Goal: Task Accomplishment & Management: Complete application form

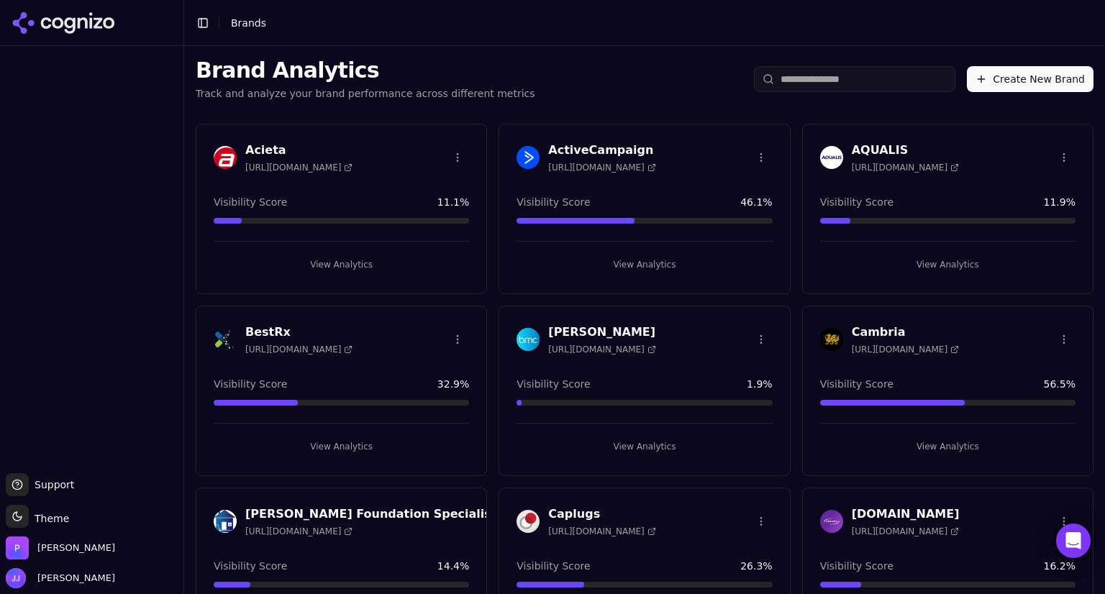
click at [1005, 78] on button "Create New Brand" at bounding box center [1030, 79] width 127 height 26
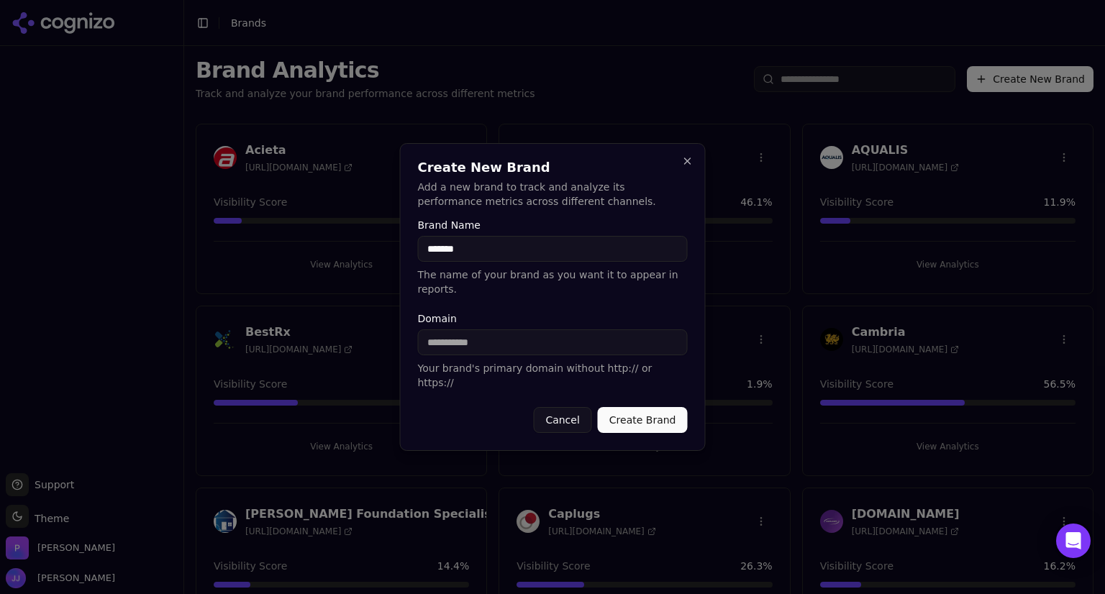
type input "*******"
click at [475, 346] on input "Domain" at bounding box center [553, 343] width 270 height 26
click at [463, 342] on input "**********" at bounding box center [553, 343] width 270 height 26
type input "**********"
click at [628, 407] on button "Create Brand" at bounding box center [643, 420] width 90 height 26
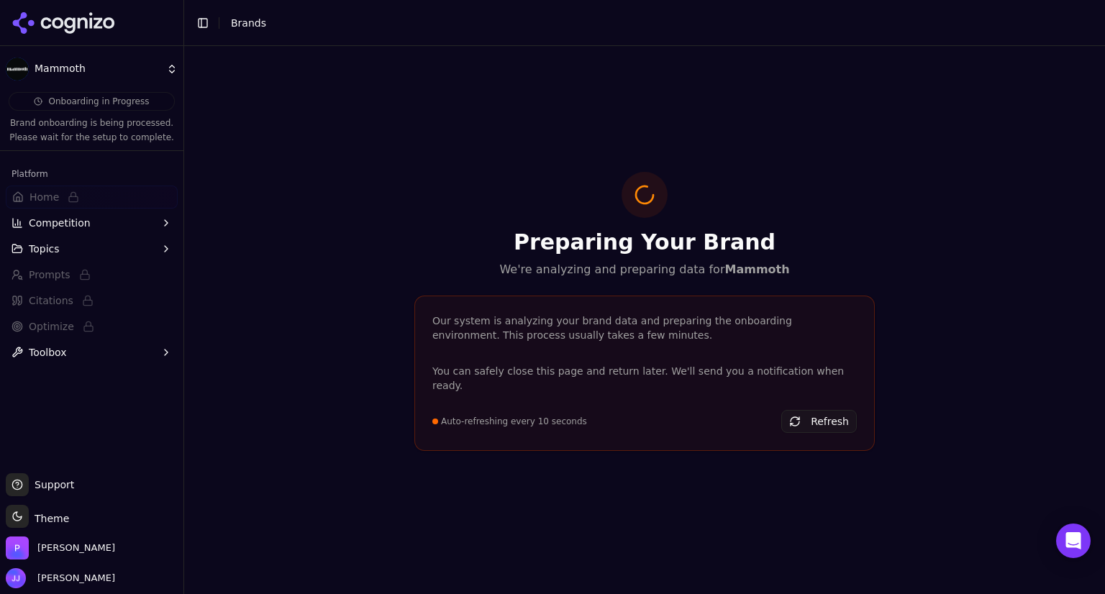
click at [85, 356] on button "Toolbox" at bounding box center [92, 352] width 172 height 23
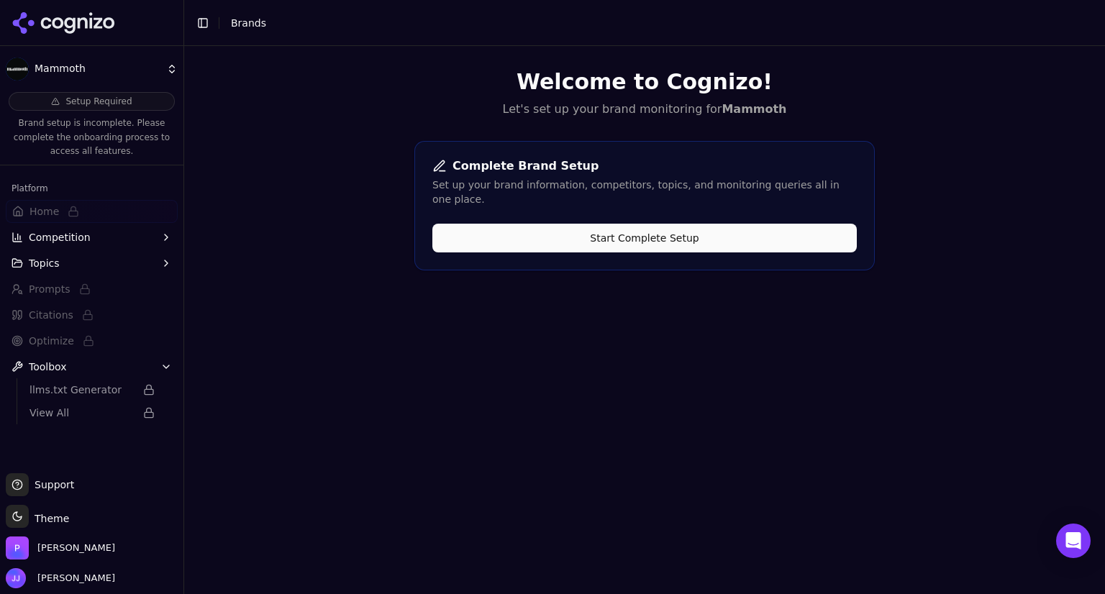
click at [492, 224] on button "Start Complete Setup" at bounding box center [644, 238] width 425 height 29
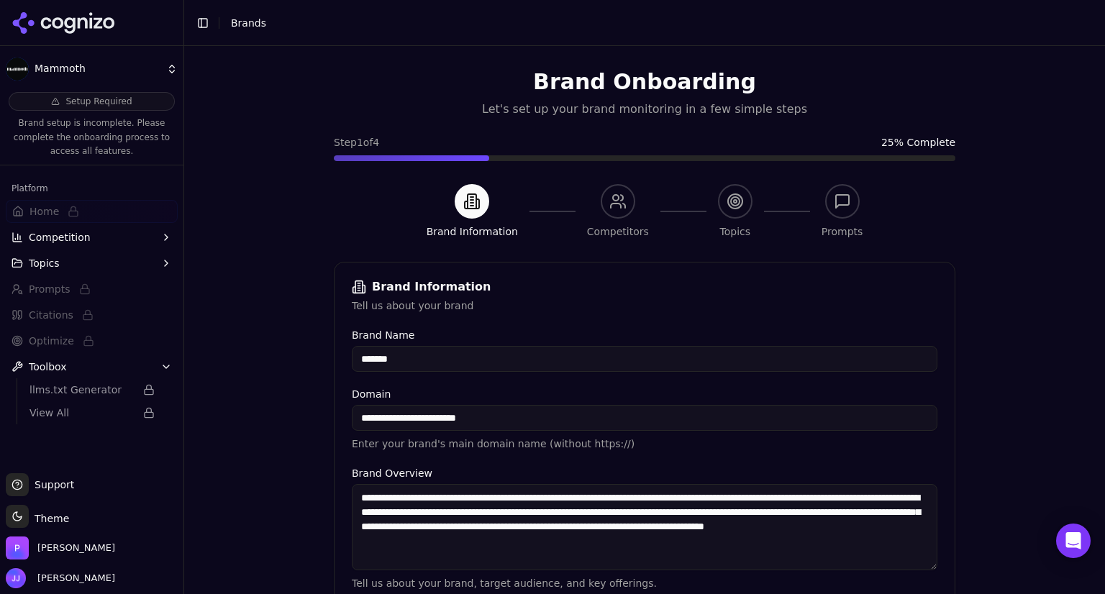
click at [421, 352] on input "*******" at bounding box center [645, 359] width 586 height 26
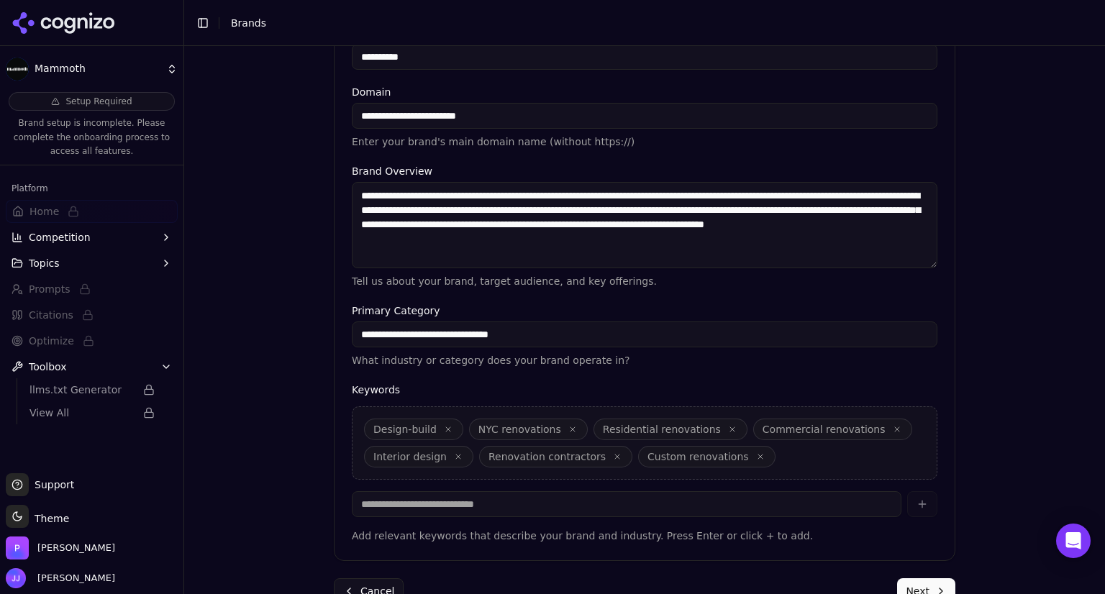
scroll to position [334, 0]
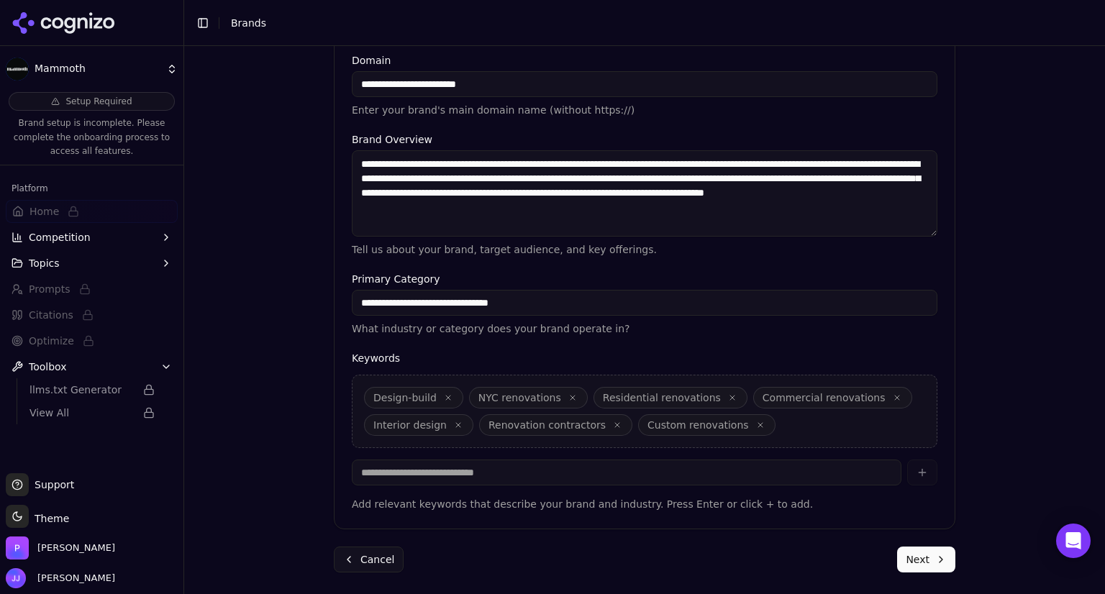
type input "**********"
click at [914, 560] on button "Next" at bounding box center [926, 560] width 58 height 26
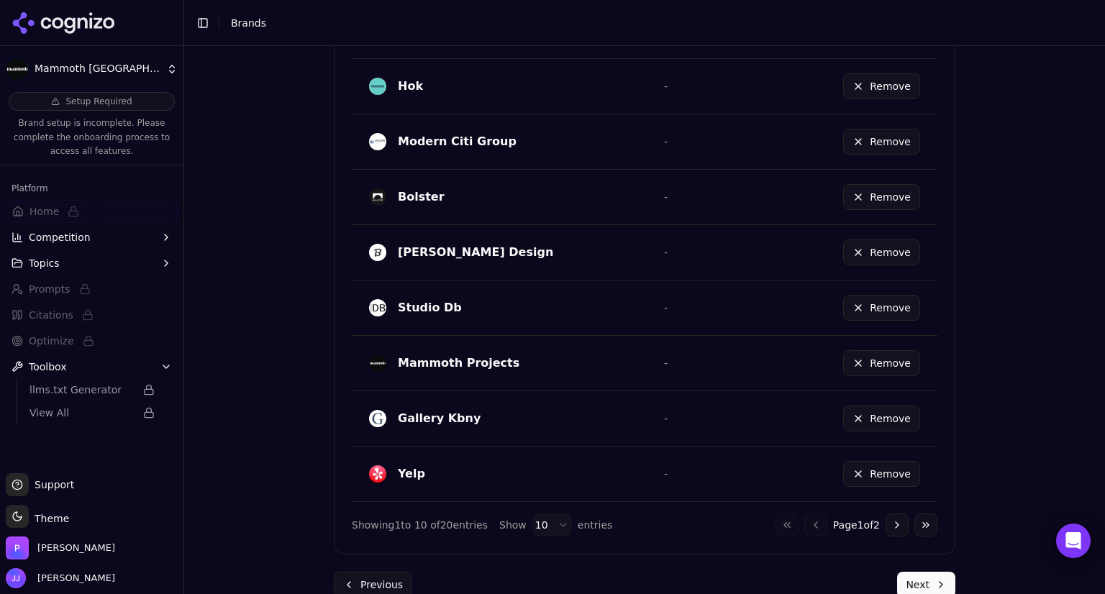
scroll to position [817, 0]
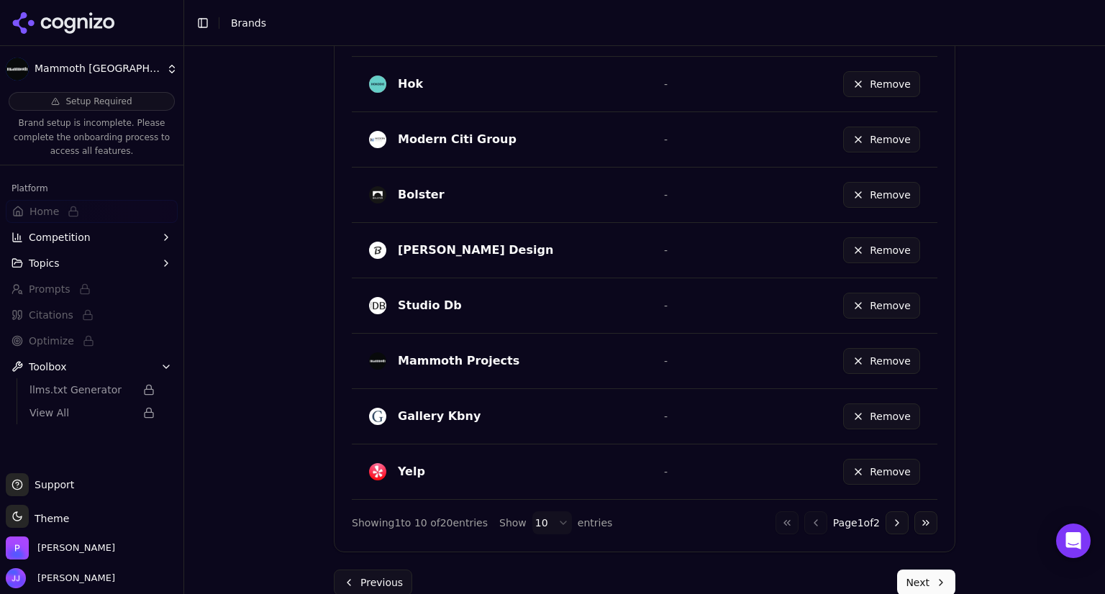
click at [875, 363] on button "Remove" at bounding box center [881, 361] width 77 height 26
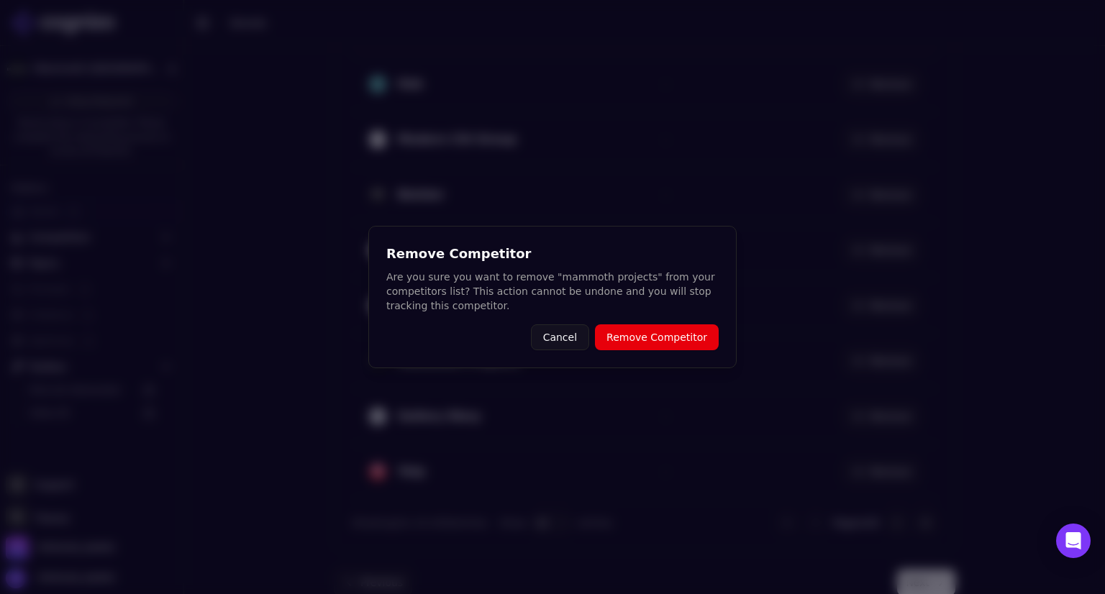
click at [670, 335] on button "Remove Competitor" at bounding box center [657, 337] width 124 height 26
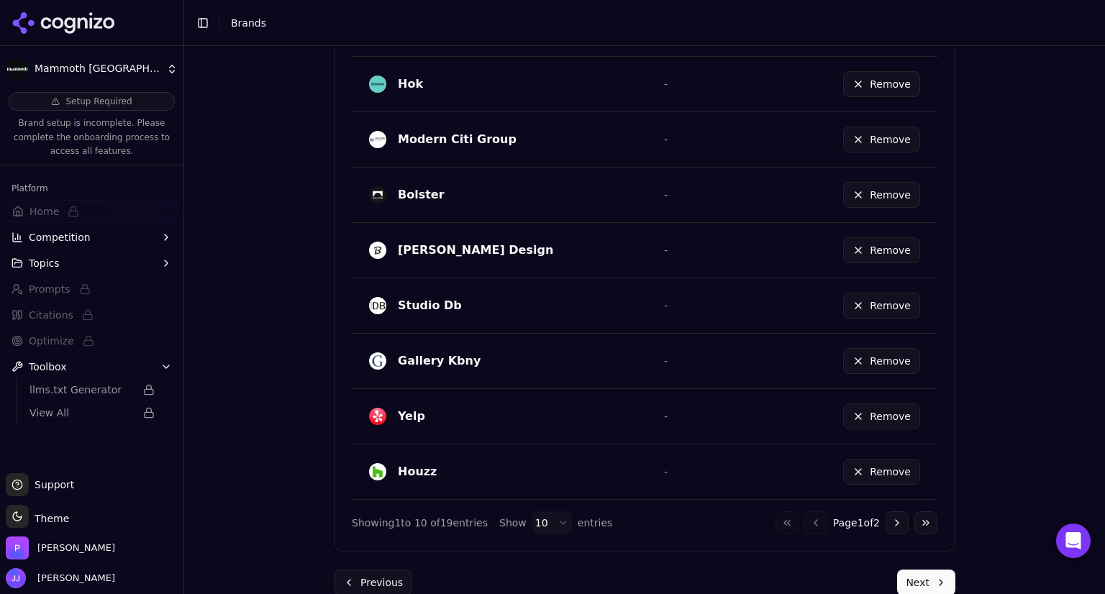
click at [849, 417] on button "Remove" at bounding box center [881, 417] width 77 height 26
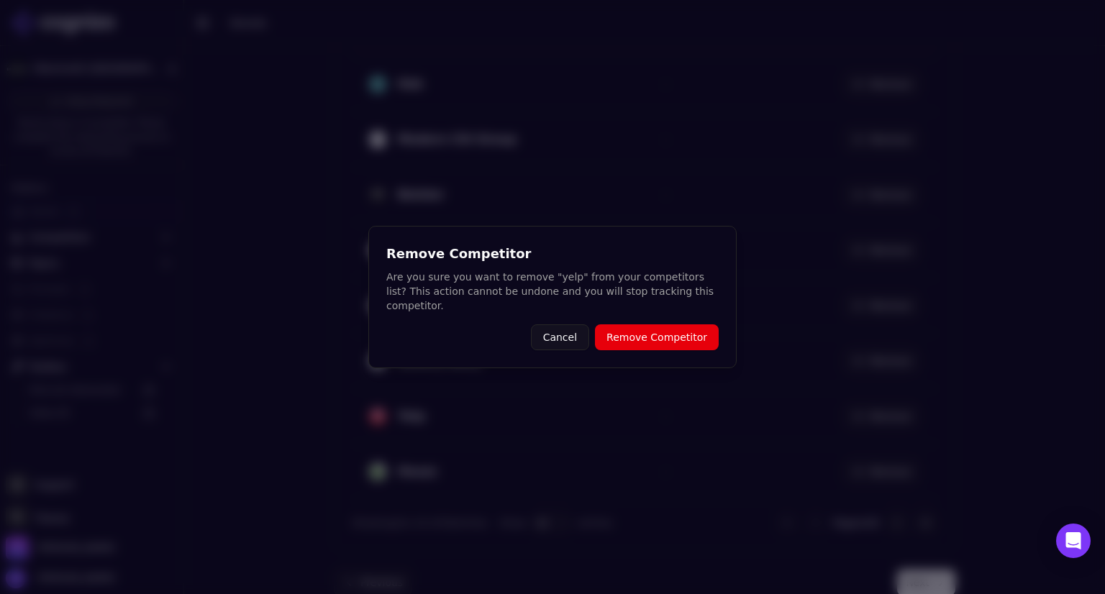
click at [679, 328] on button "Remove Competitor" at bounding box center [657, 337] width 124 height 26
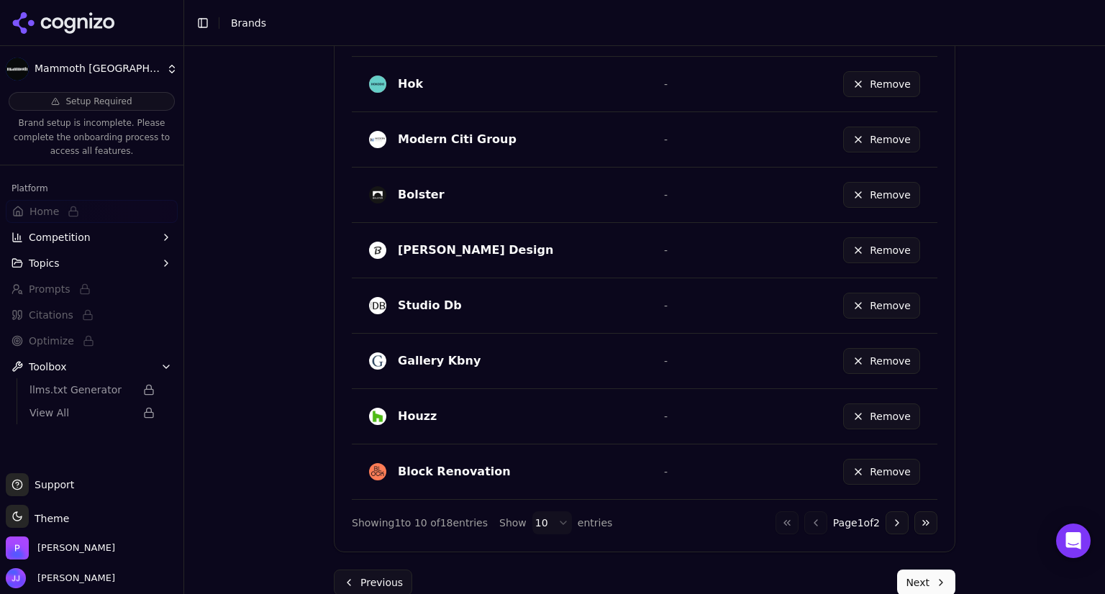
click at [858, 414] on button "Remove" at bounding box center [881, 417] width 77 height 26
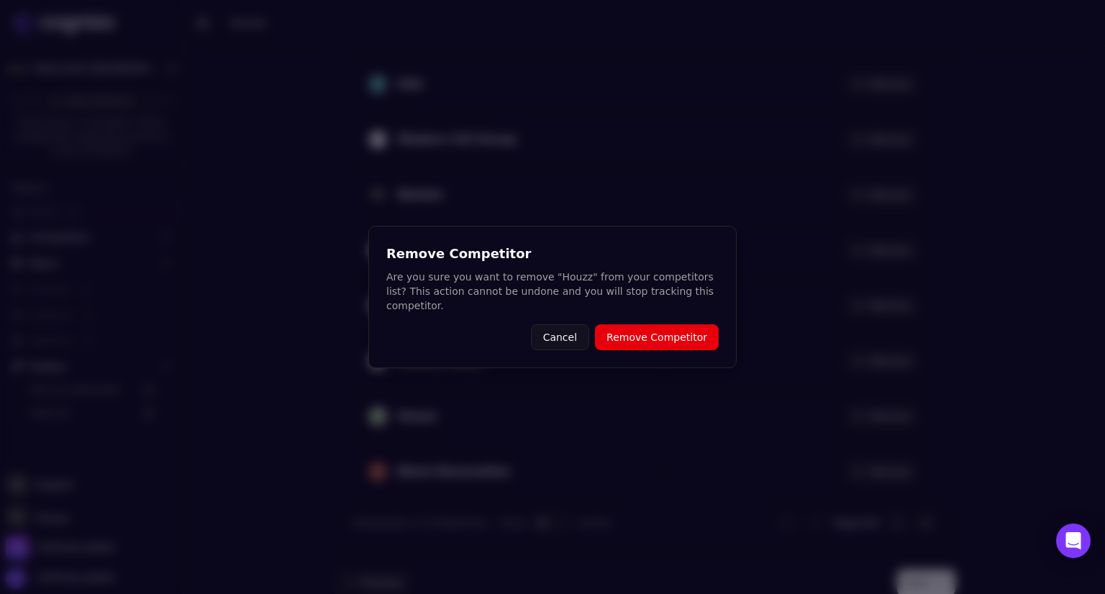
click at [688, 330] on button "Remove Competitor" at bounding box center [657, 337] width 124 height 26
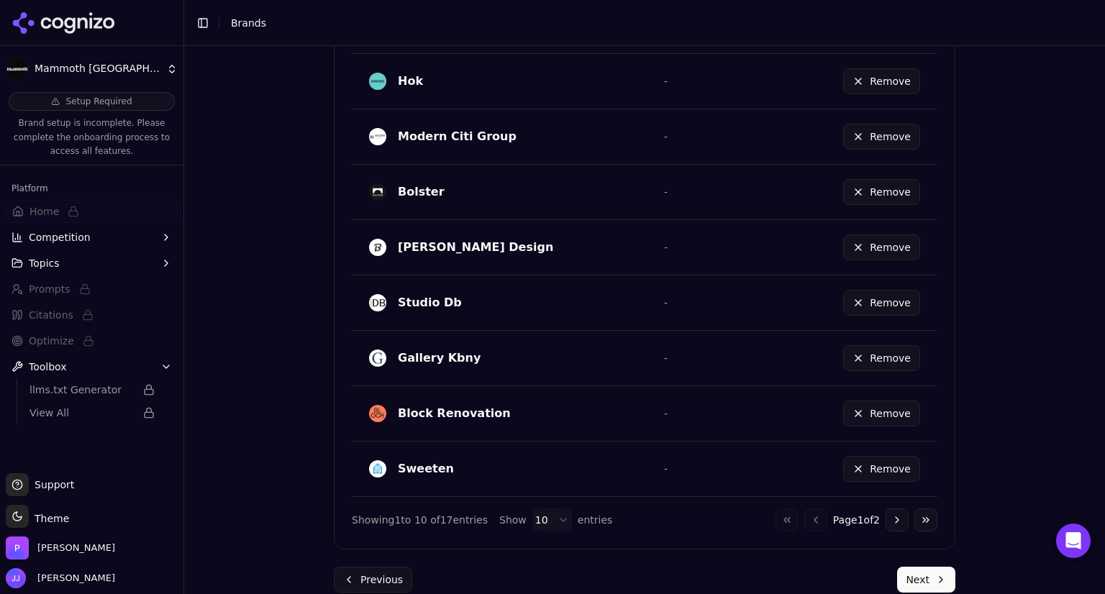
scroll to position [821, 0]
click at [852, 350] on button "Remove" at bounding box center [881, 357] width 77 height 26
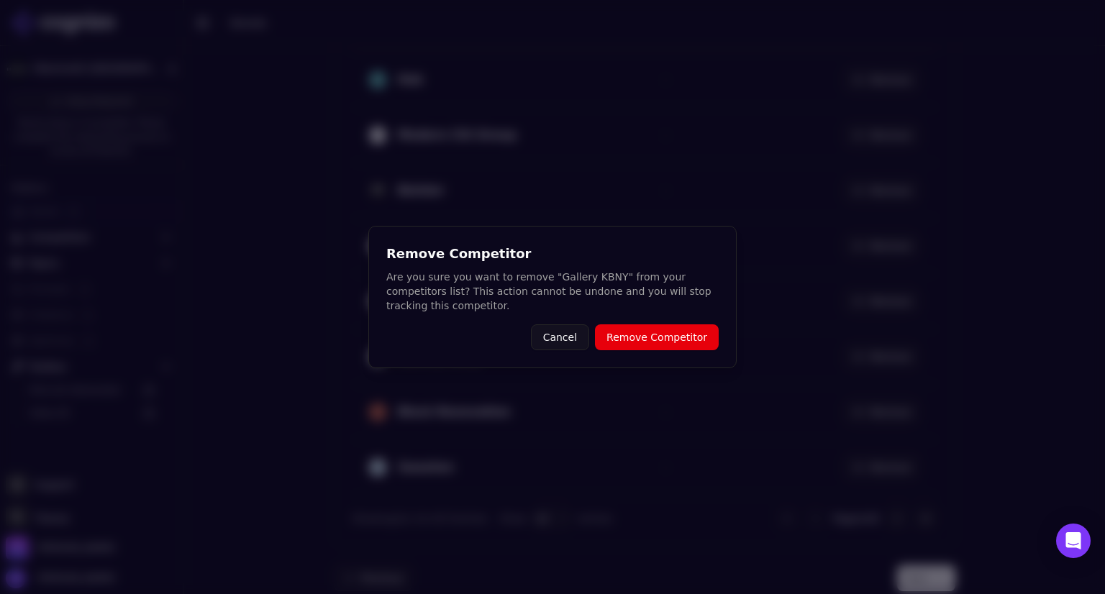
click at [648, 330] on button "Remove Competitor" at bounding box center [657, 337] width 124 height 26
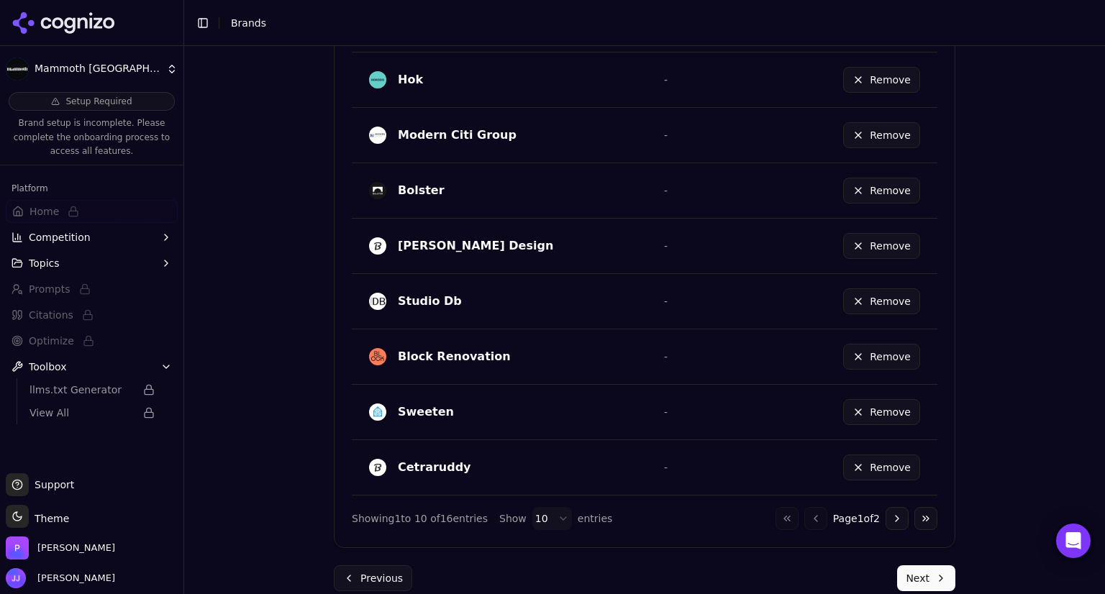
click at [859, 467] on button "Remove" at bounding box center [881, 468] width 77 height 26
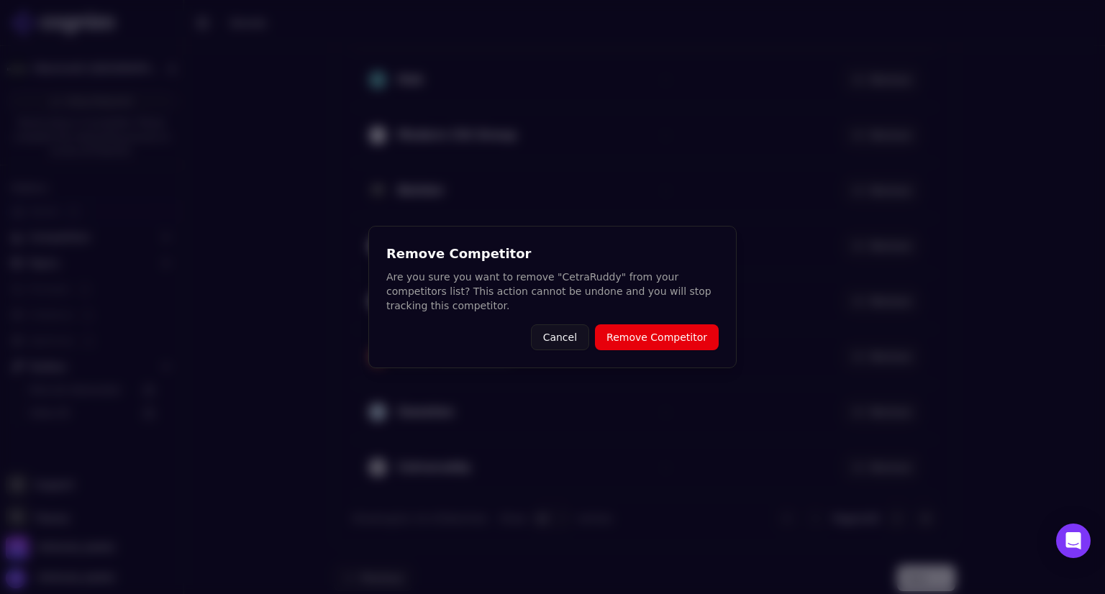
click at [692, 335] on button "Remove Competitor" at bounding box center [657, 337] width 124 height 26
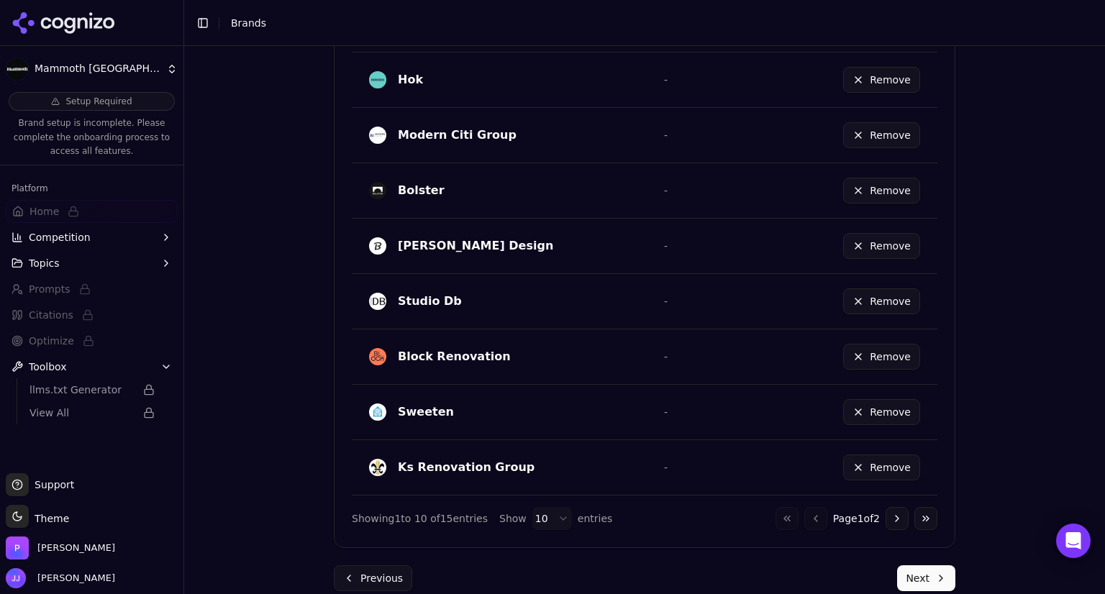
click at [855, 410] on button "Remove" at bounding box center [881, 412] width 77 height 26
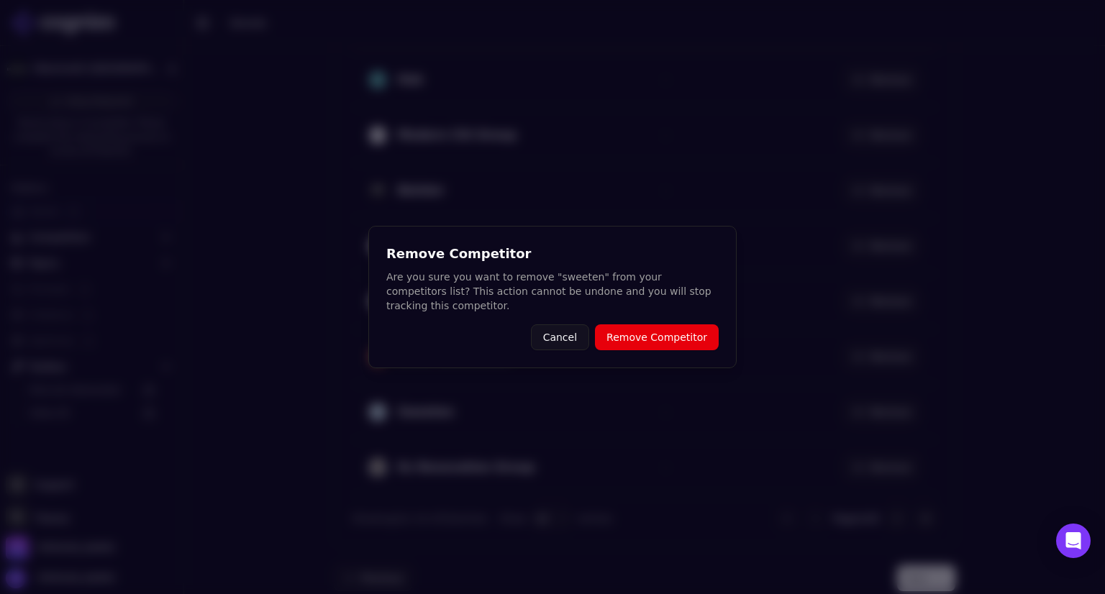
click at [648, 326] on button "Remove Competitor" at bounding box center [657, 337] width 124 height 26
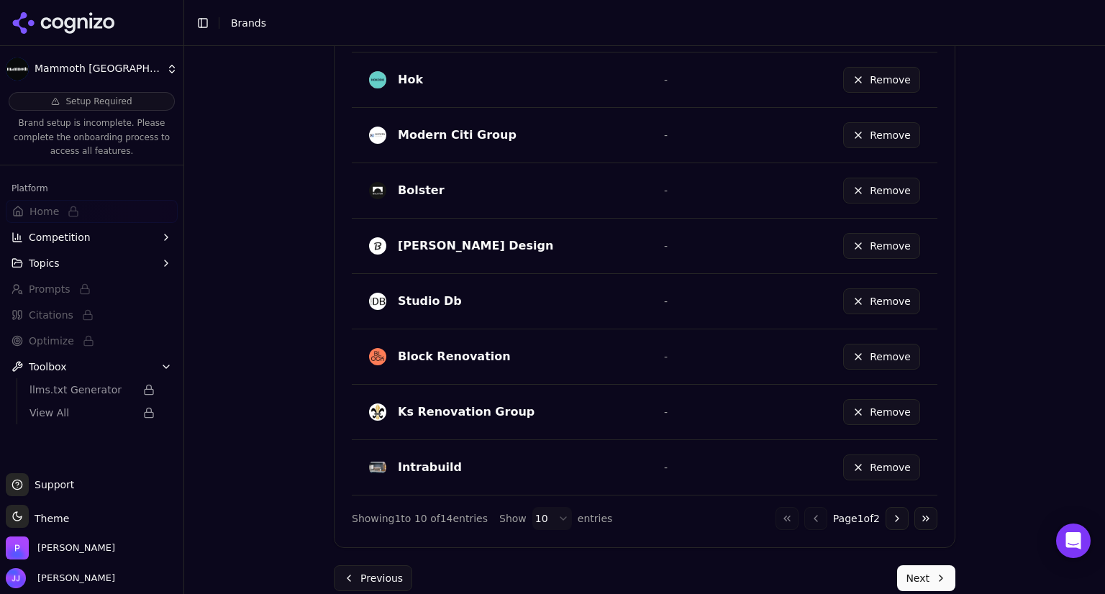
click at [857, 463] on button "Remove" at bounding box center [881, 468] width 77 height 26
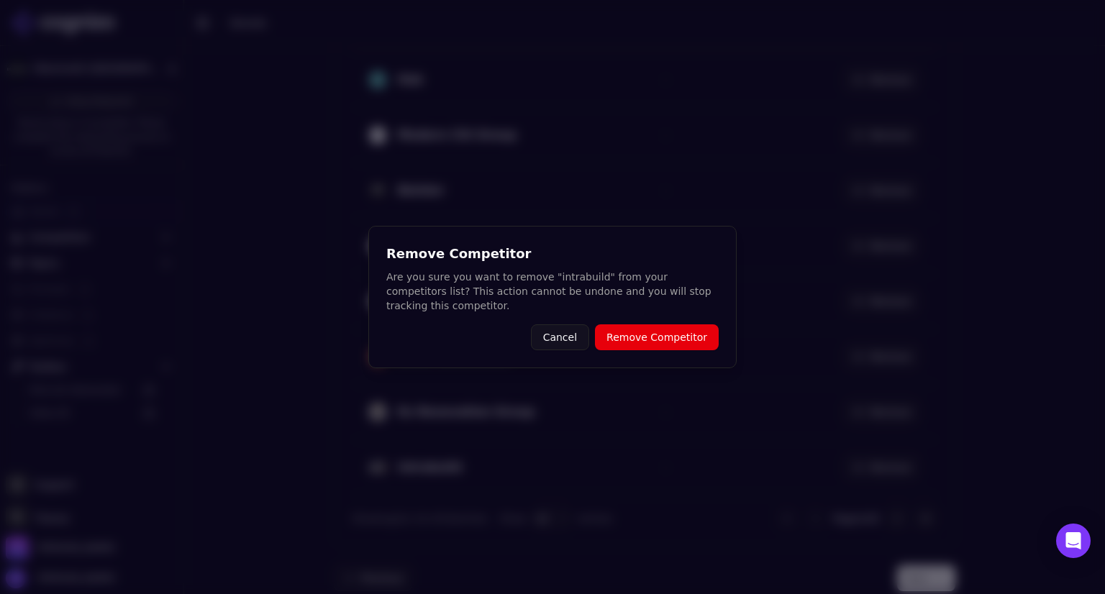
click at [671, 324] on button "Remove Competitor" at bounding box center [657, 337] width 124 height 26
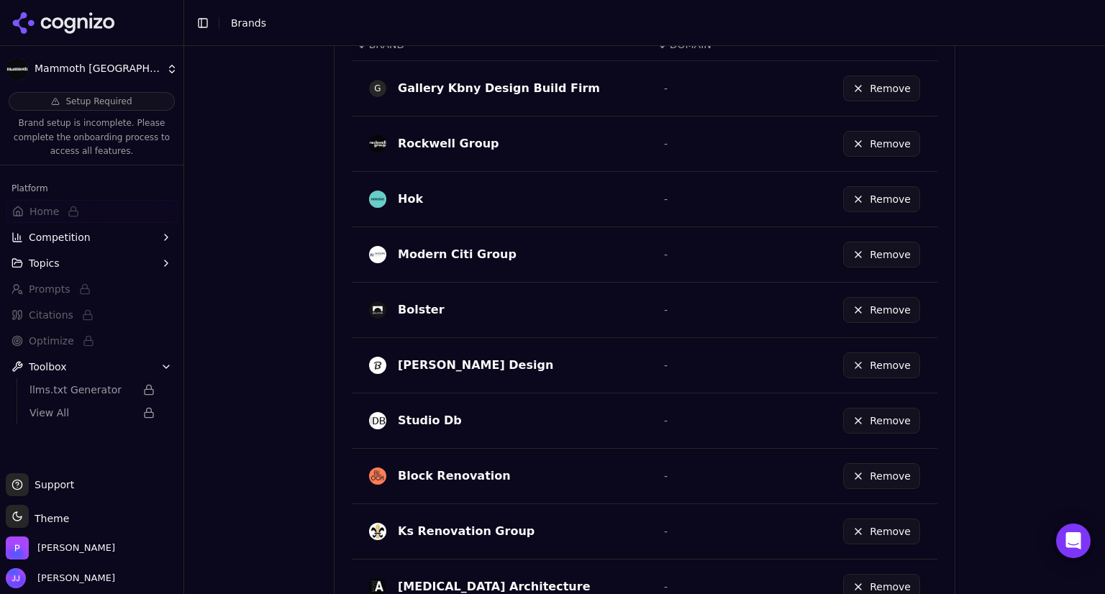
scroll to position [838, 0]
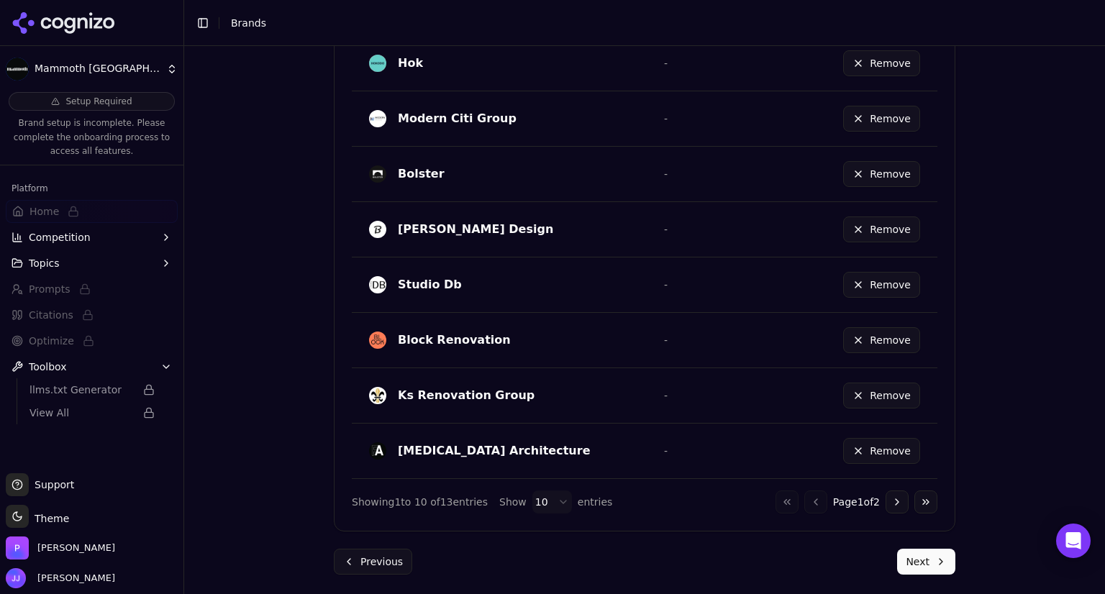
click at [932, 555] on button "Next" at bounding box center [926, 562] width 58 height 26
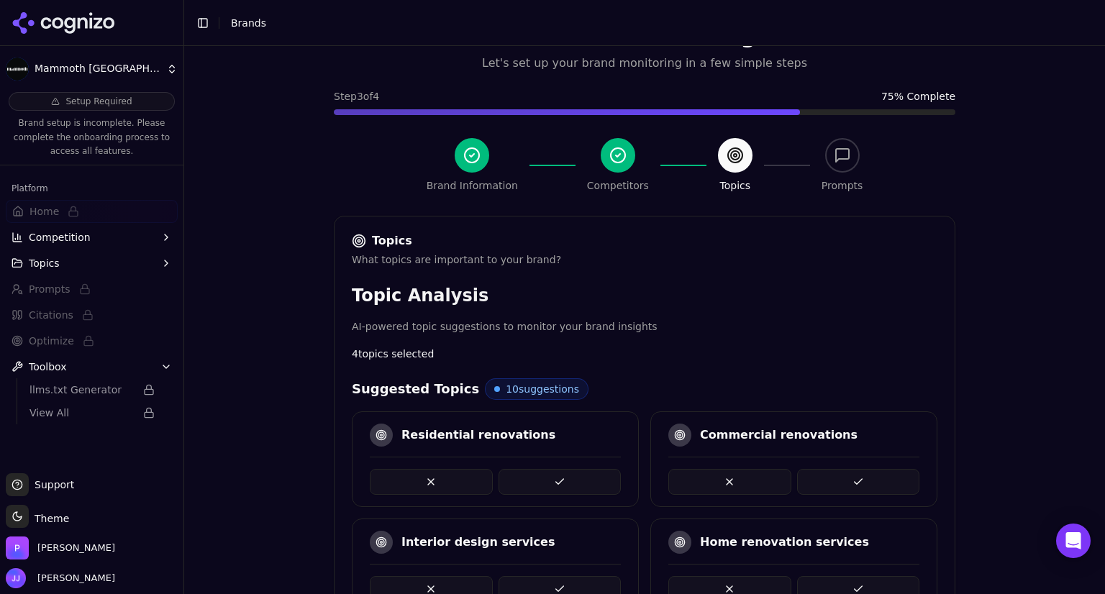
scroll to position [650, 0]
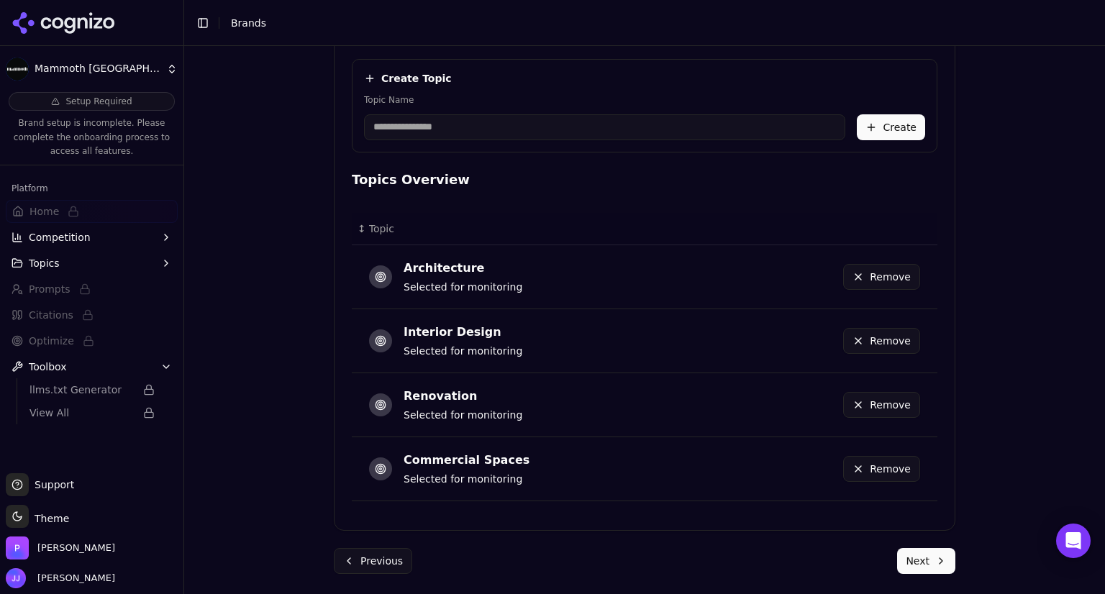
click at [921, 555] on button "Next" at bounding box center [926, 561] width 58 height 26
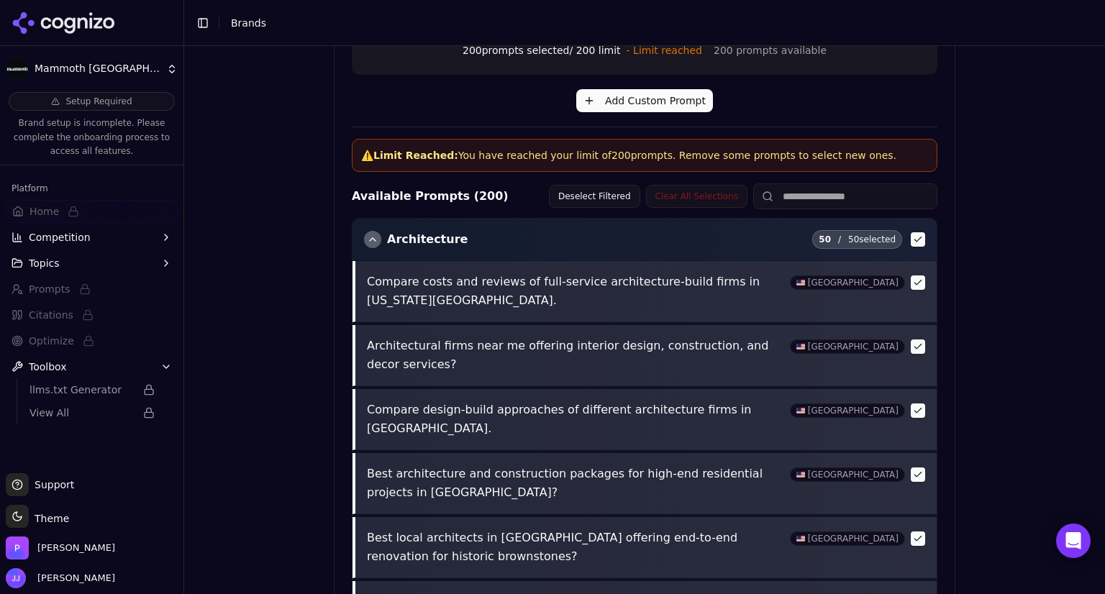
scroll to position [613, 0]
